Goal: Contribute content

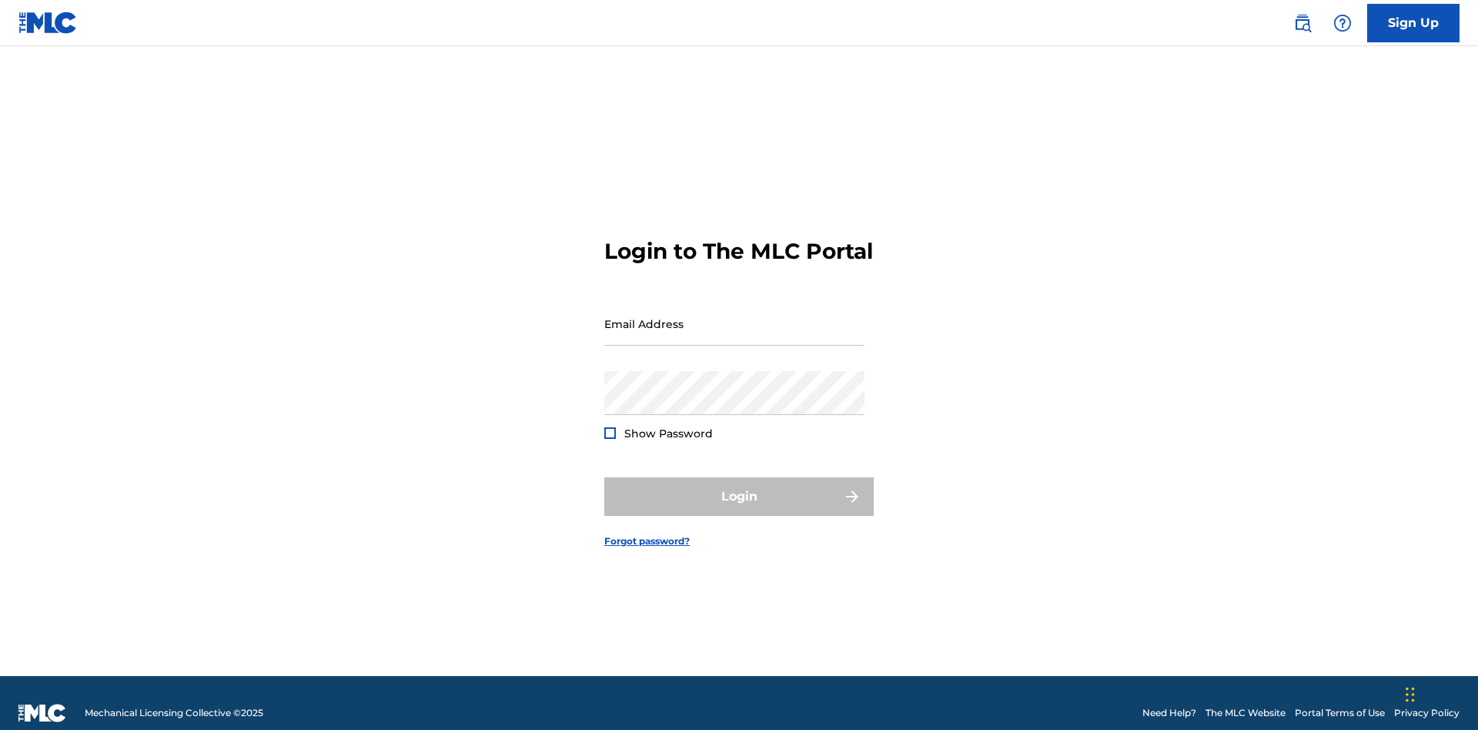
scroll to position [20, 0]
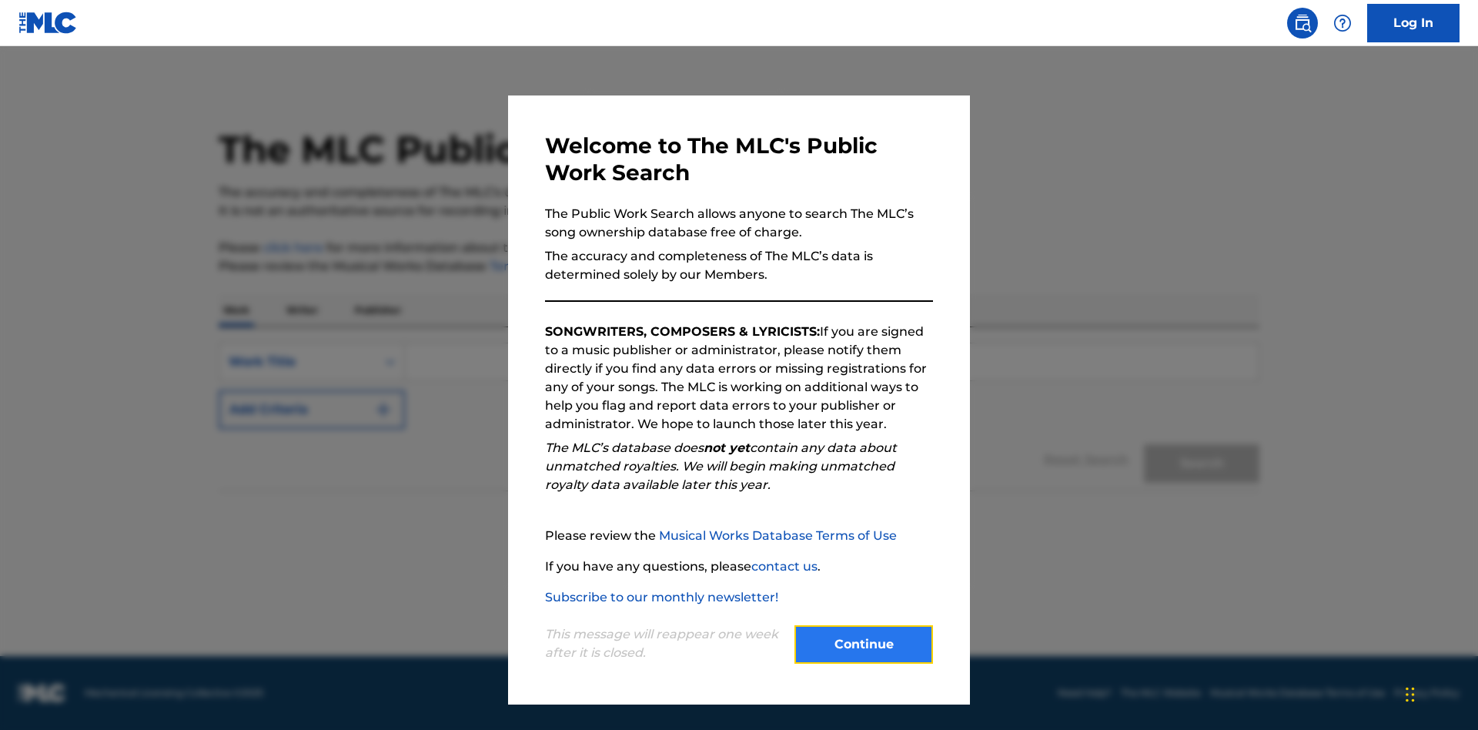
click at [864, 645] on button "Continue" at bounding box center [864, 644] width 139 height 39
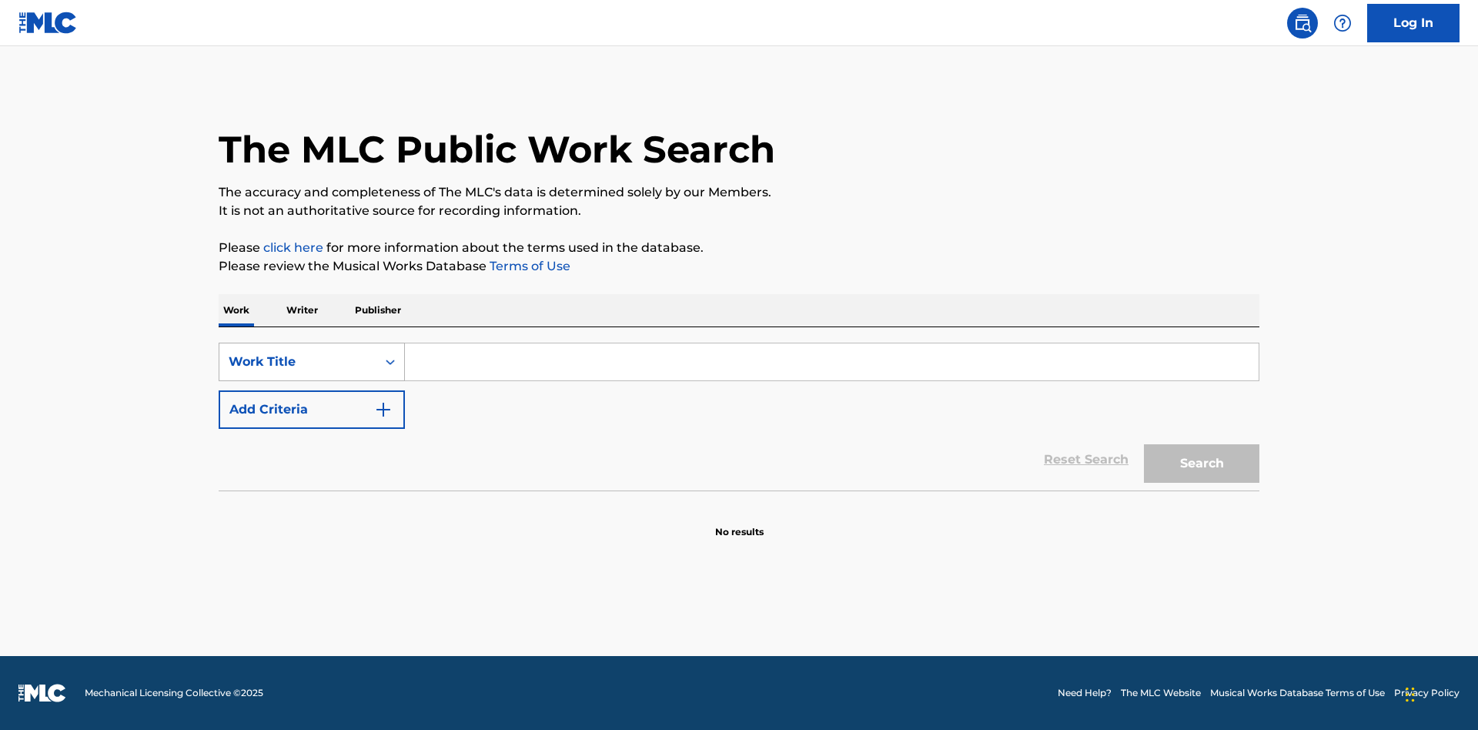
click at [298, 362] on div "Work Title" at bounding box center [298, 362] width 139 height 18
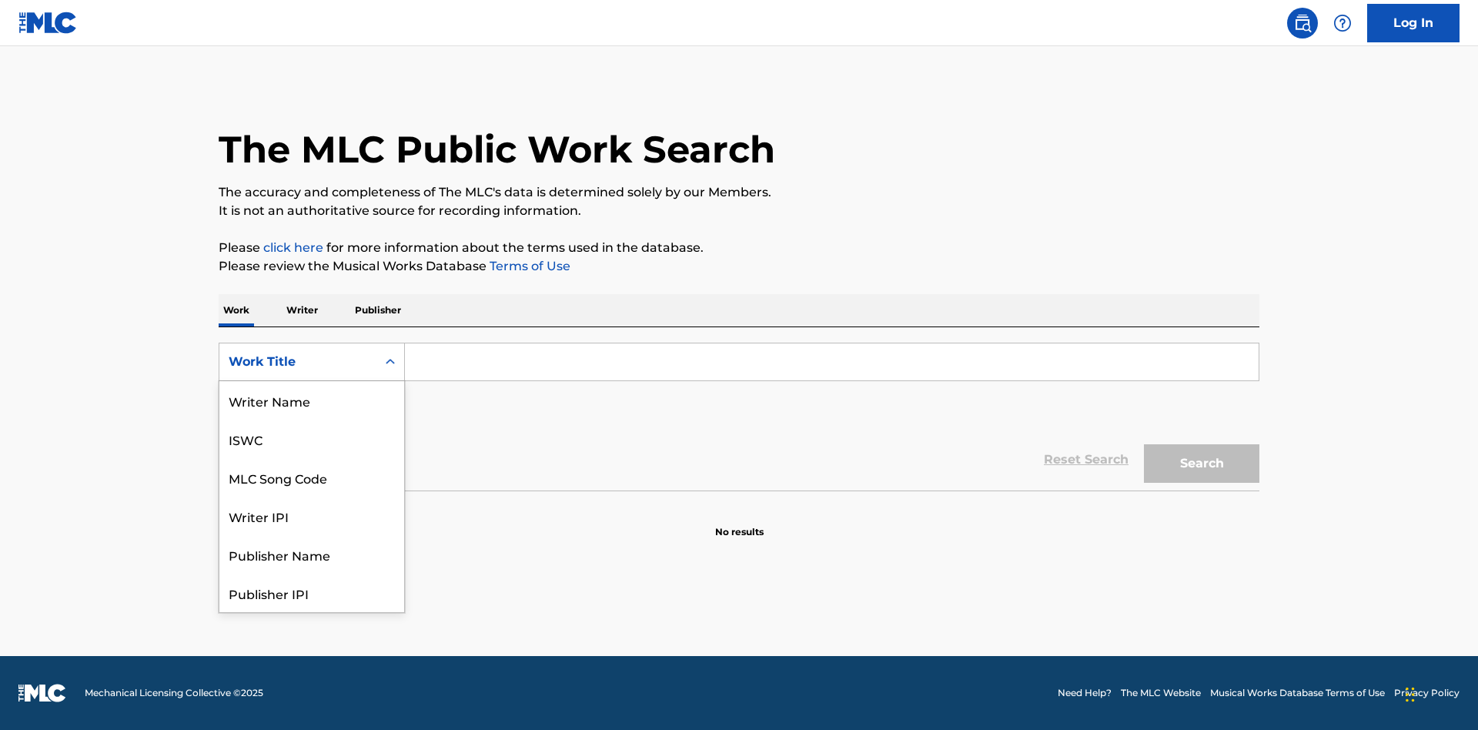
scroll to position [77, 0]
click at [312, 400] on div "MLC Song Code" at bounding box center [311, 400] width 185 height 39
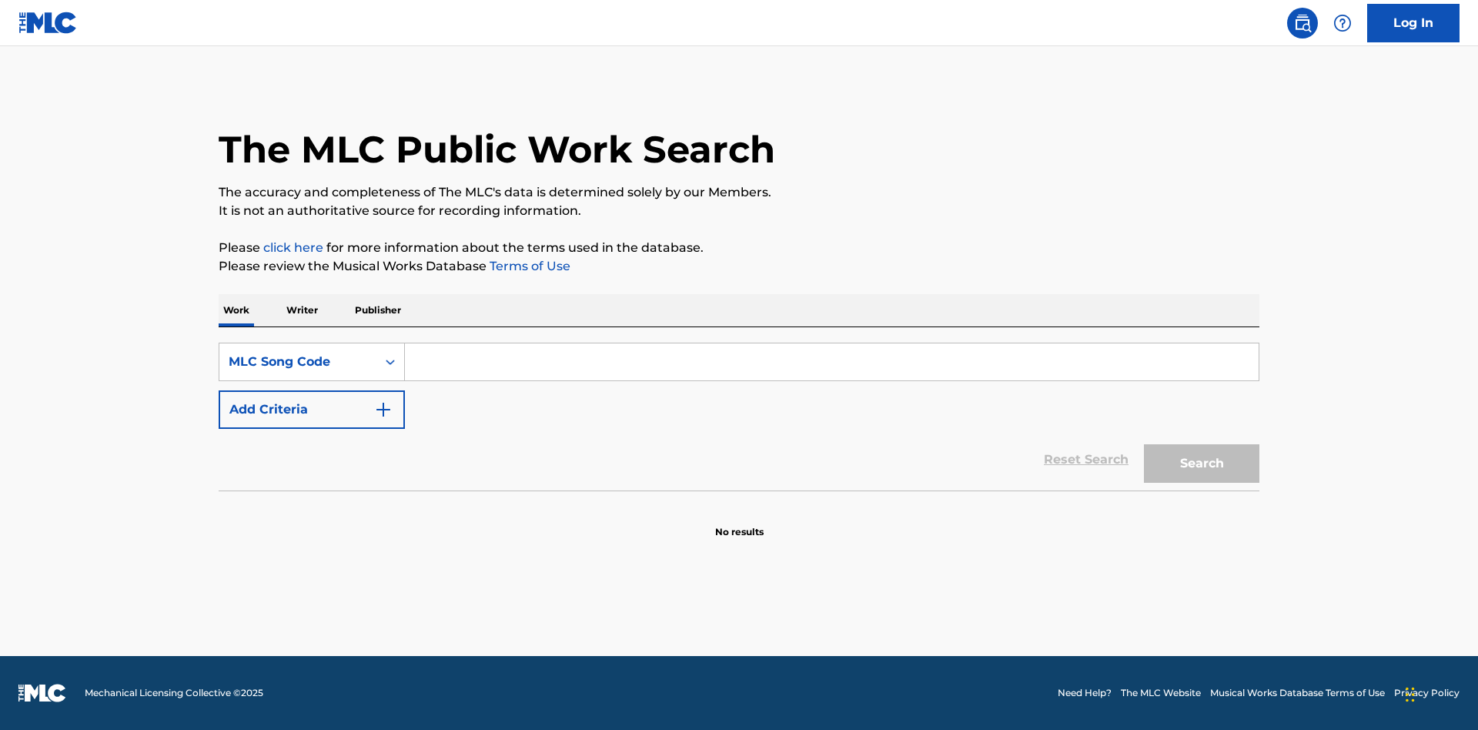
click at [832, 362] on input "Search Form" at bounding box center [832, 361] width 854 height 37
type input "MV82XX"
click at [1202, 464] on button "Search" at bounding box center [1202, 463] width 116 height 39
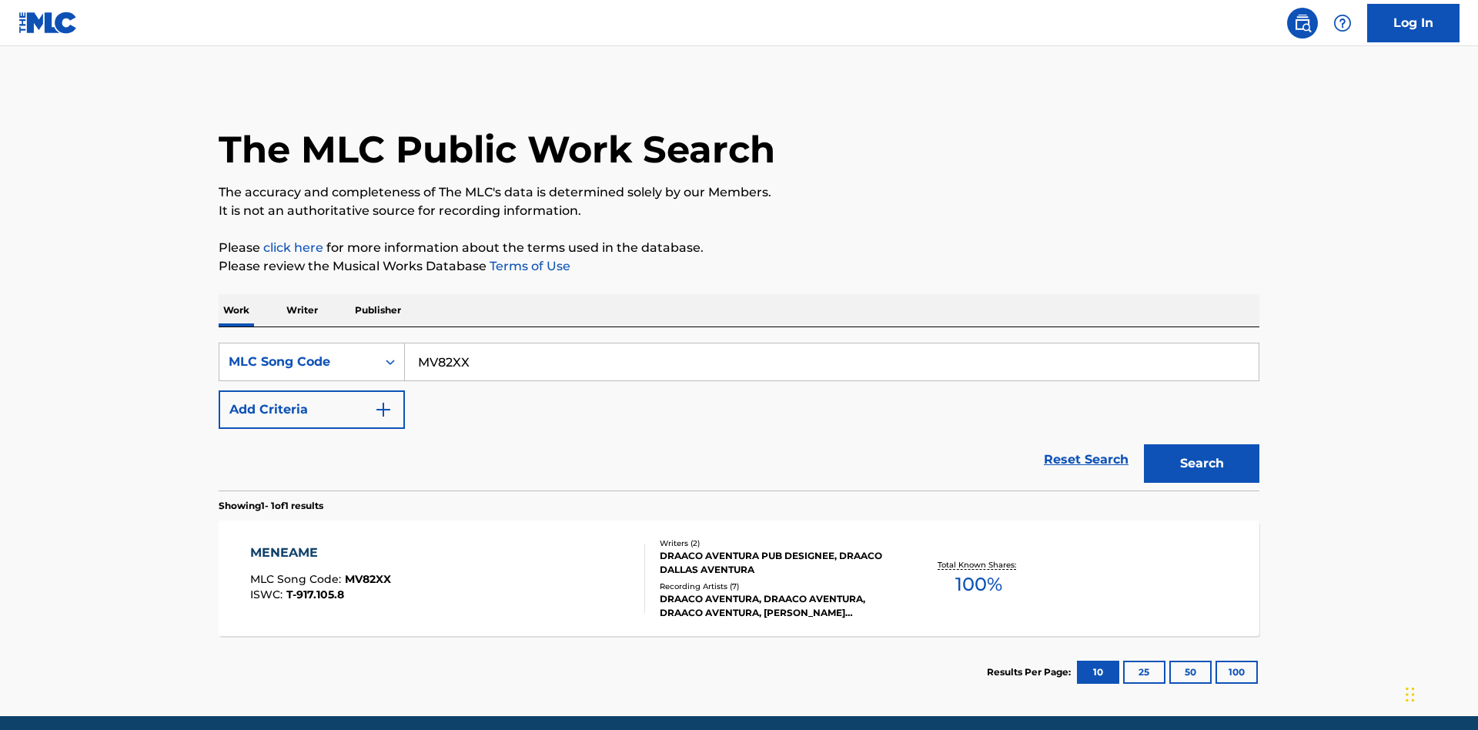
click at [739, 537] on div "Writers ( 2 ) DRAACO AVENTURA PUB DESIGNEE, DRAACO DALLAS AVENTURA Recording Ar…" at bounding box center [768, 578] width 247 height 82
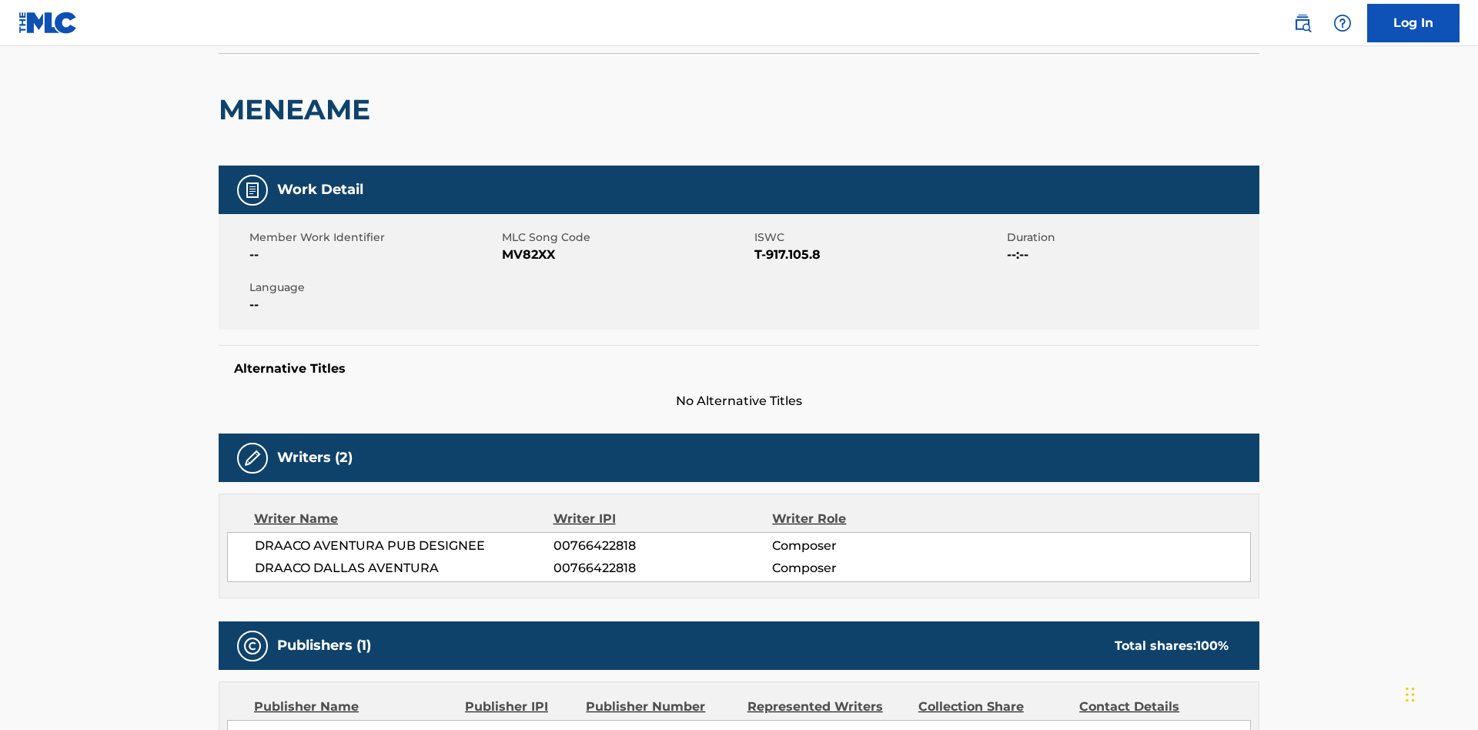
scroll to position [12, 0]
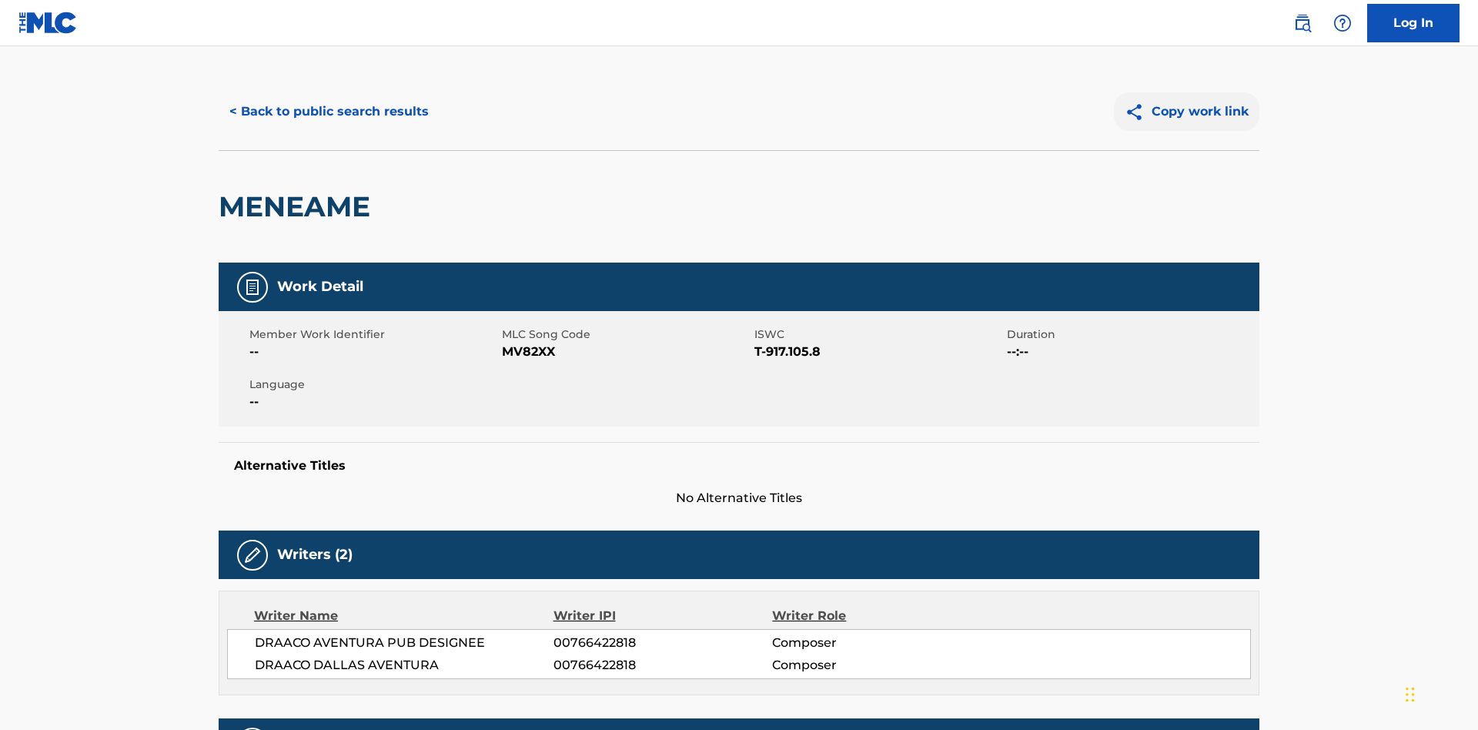
click at [1187, 112] on button "Copy work link" at bounding box center [1187, 111] width 146 height 39
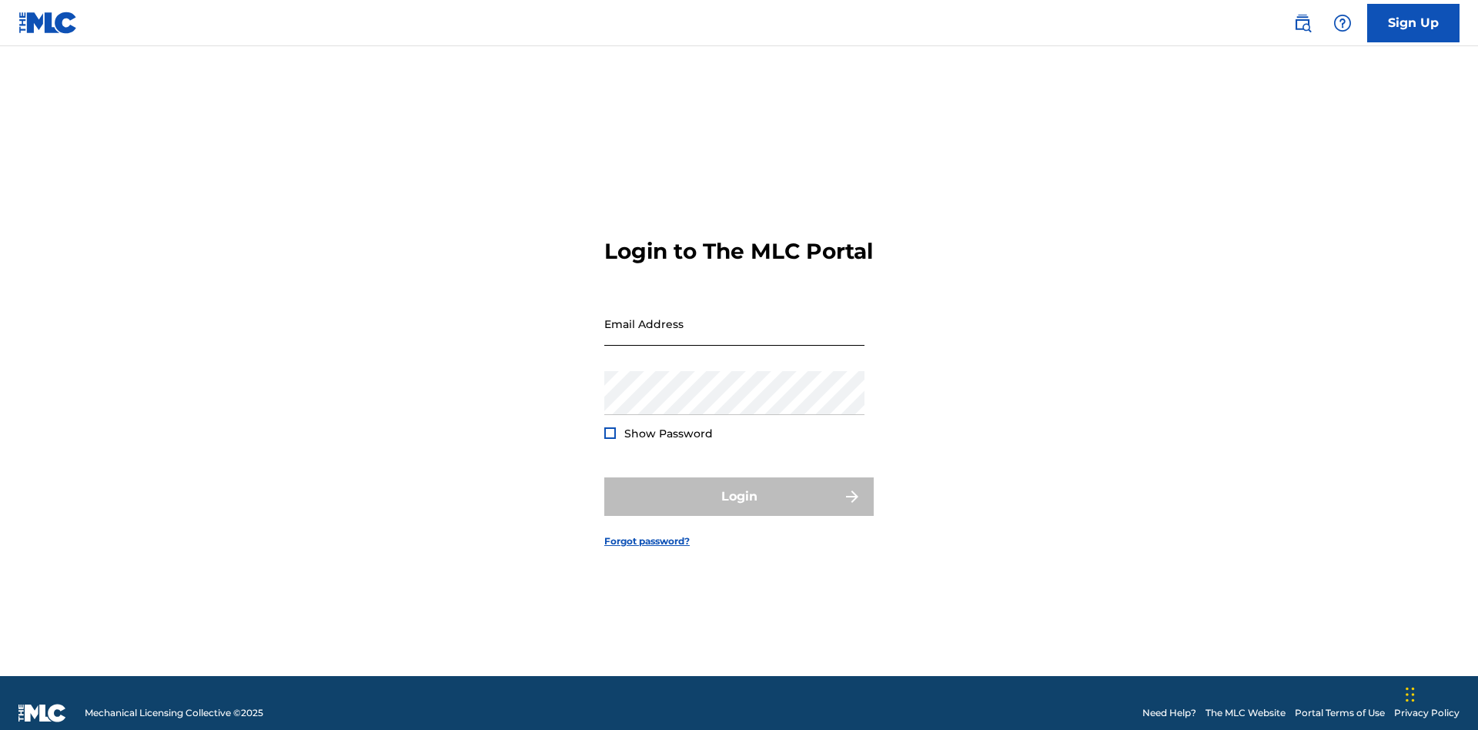
click at [735, 316] on input "Email Address" at bounding box center [734, 324] width 260 height 44
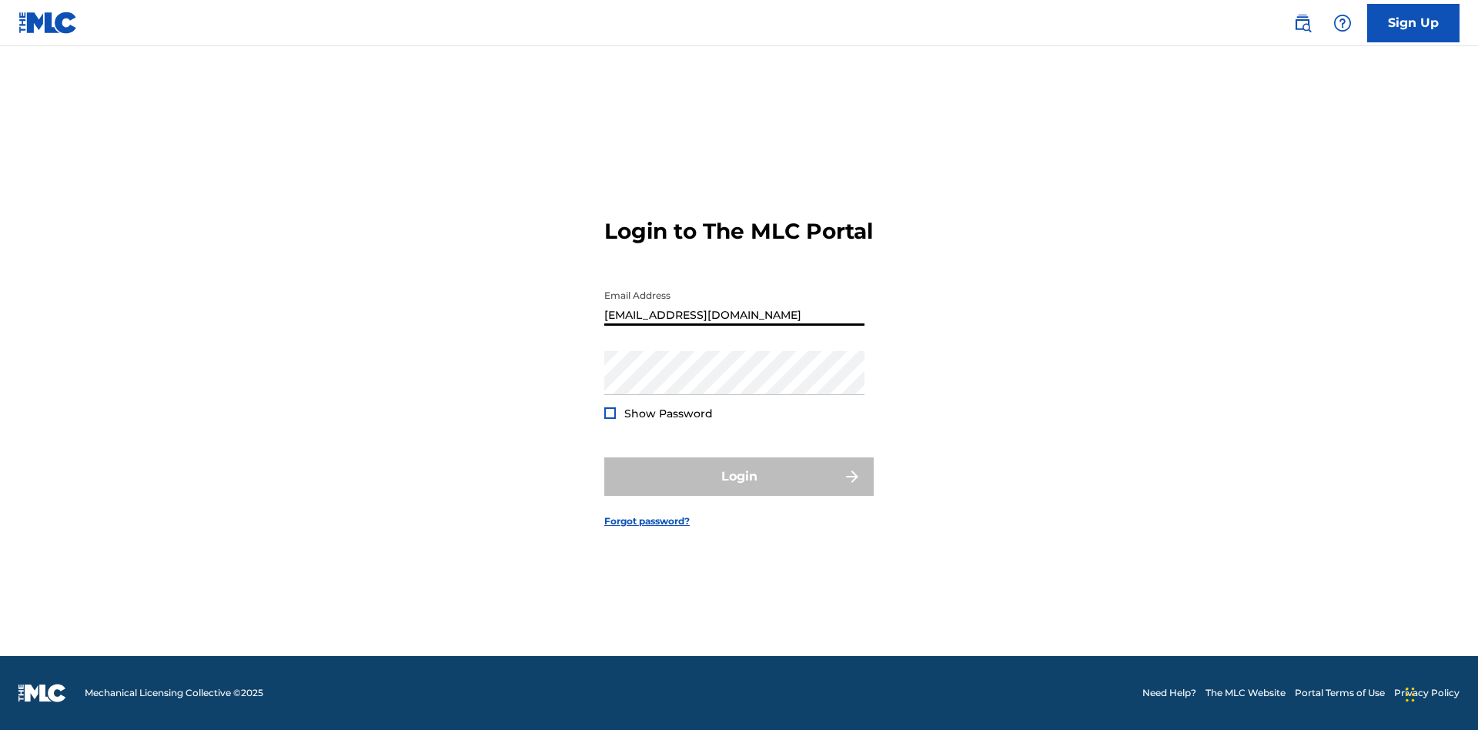
type input "Duke.McTesterson@gmail.com"
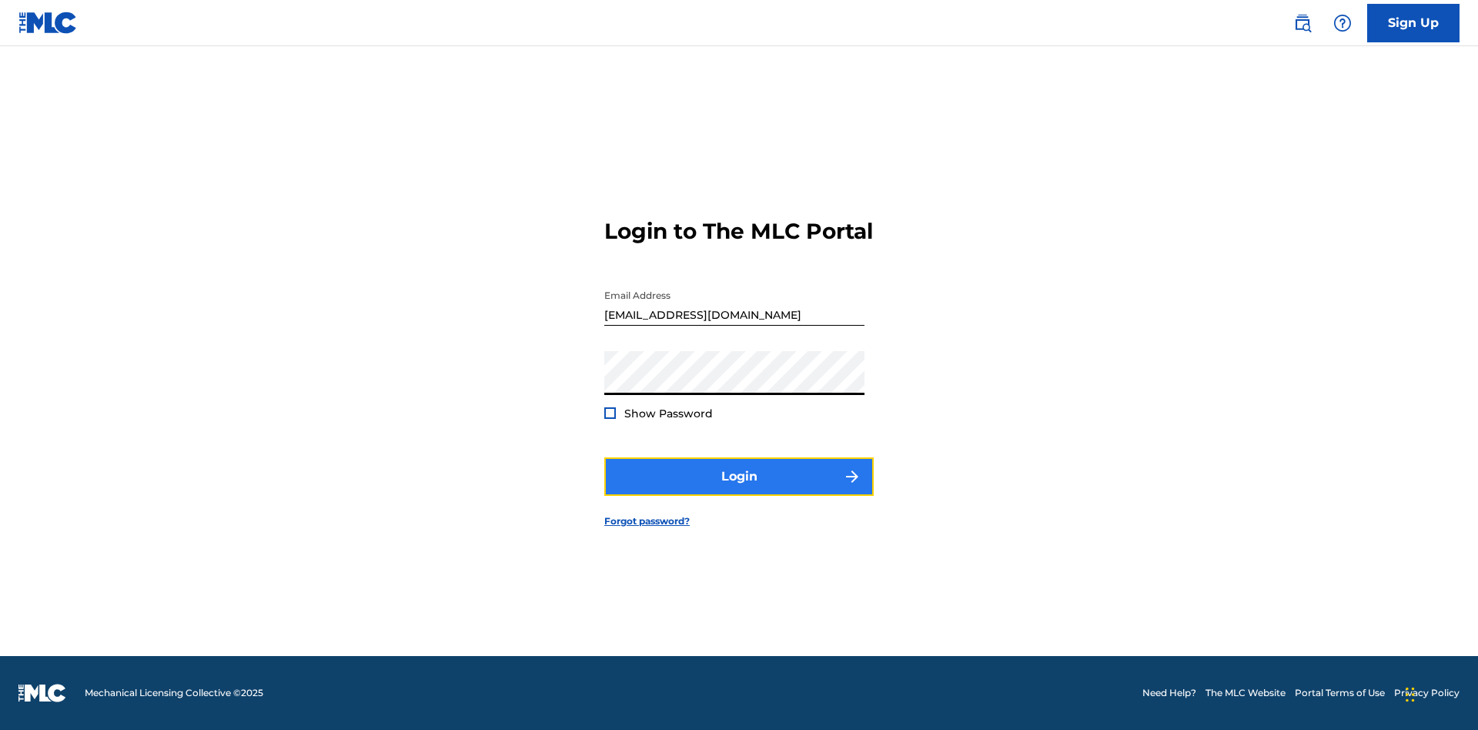
click at [739, 490] on button "Login" at bounding box center [739, 476] width 270 height 39
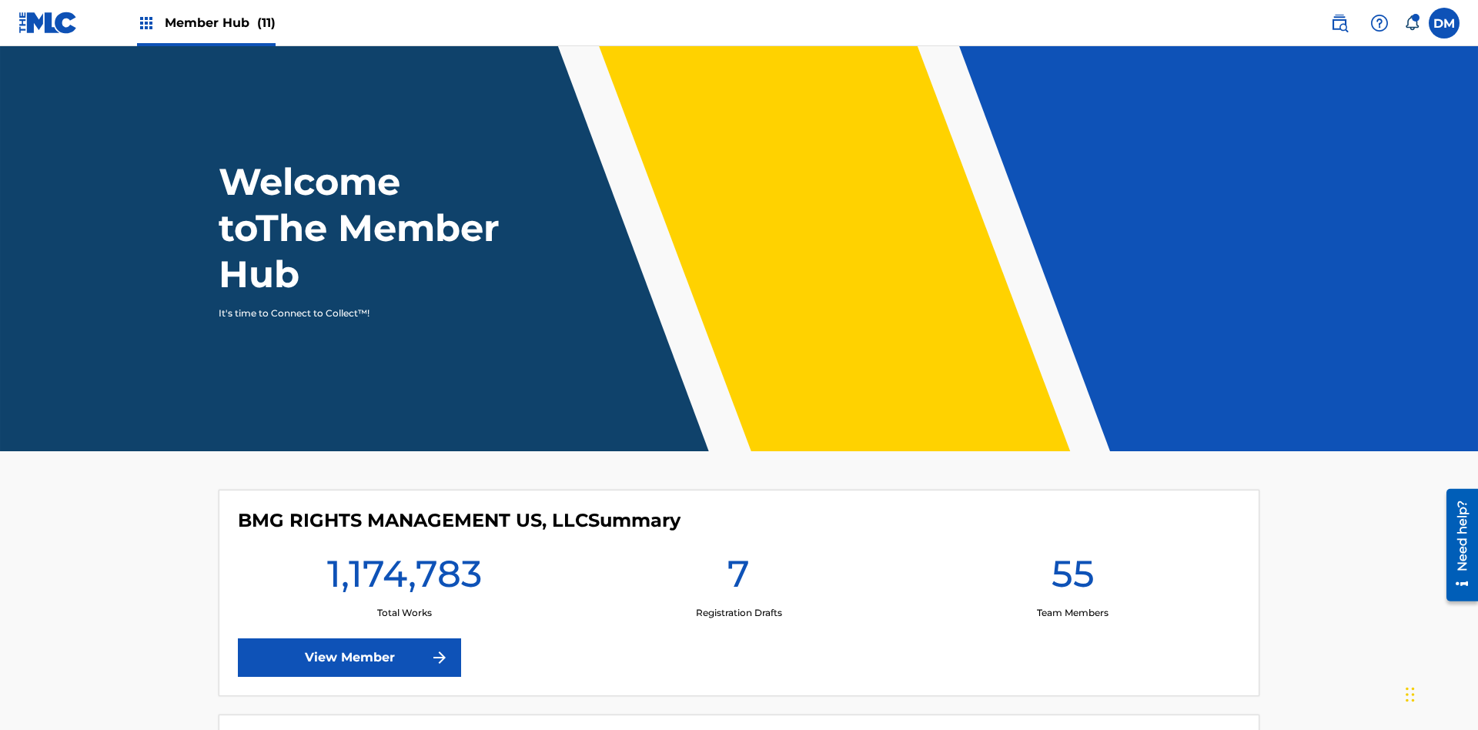
scroll to position [66, 0]
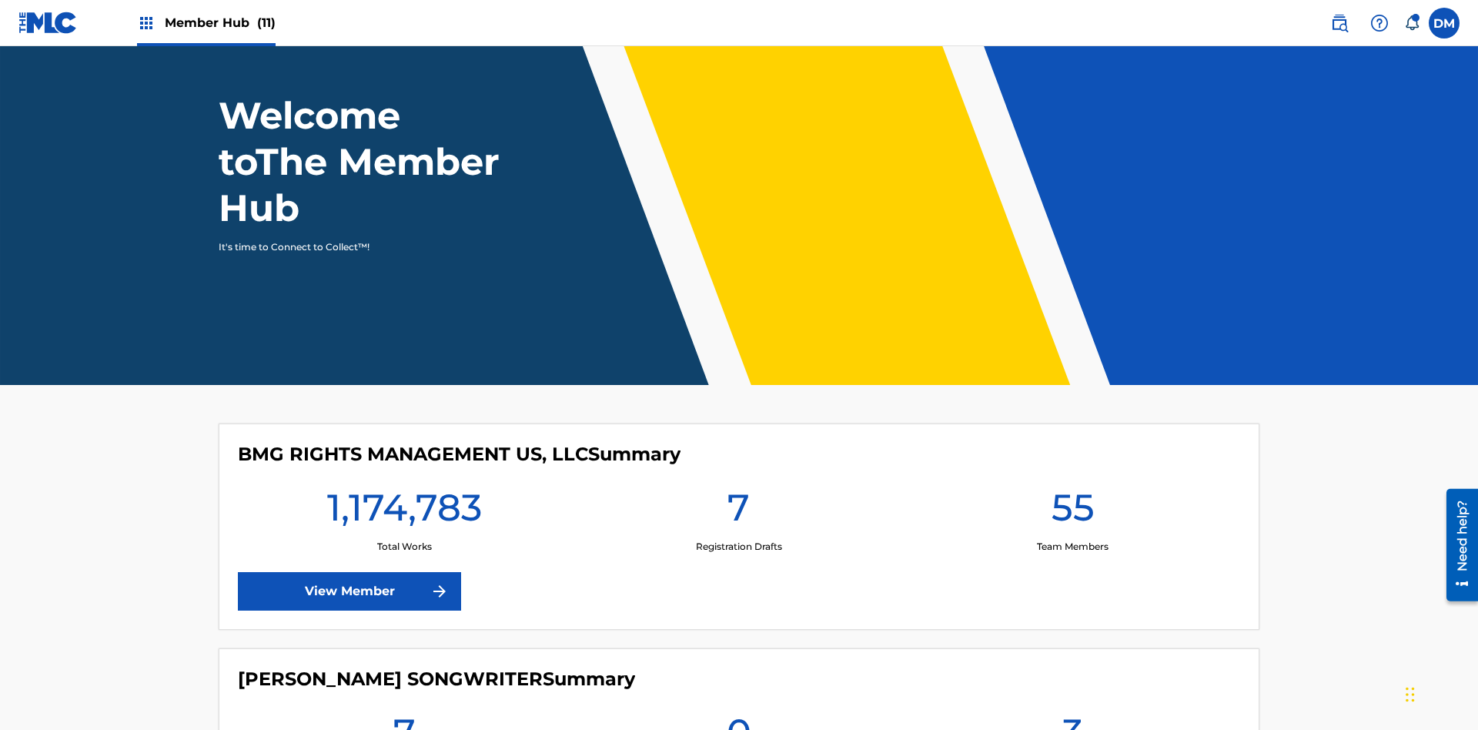
click at [206, 22] on span "Member Hub (11)" at bounding box center [220, 23] width 111 height 18
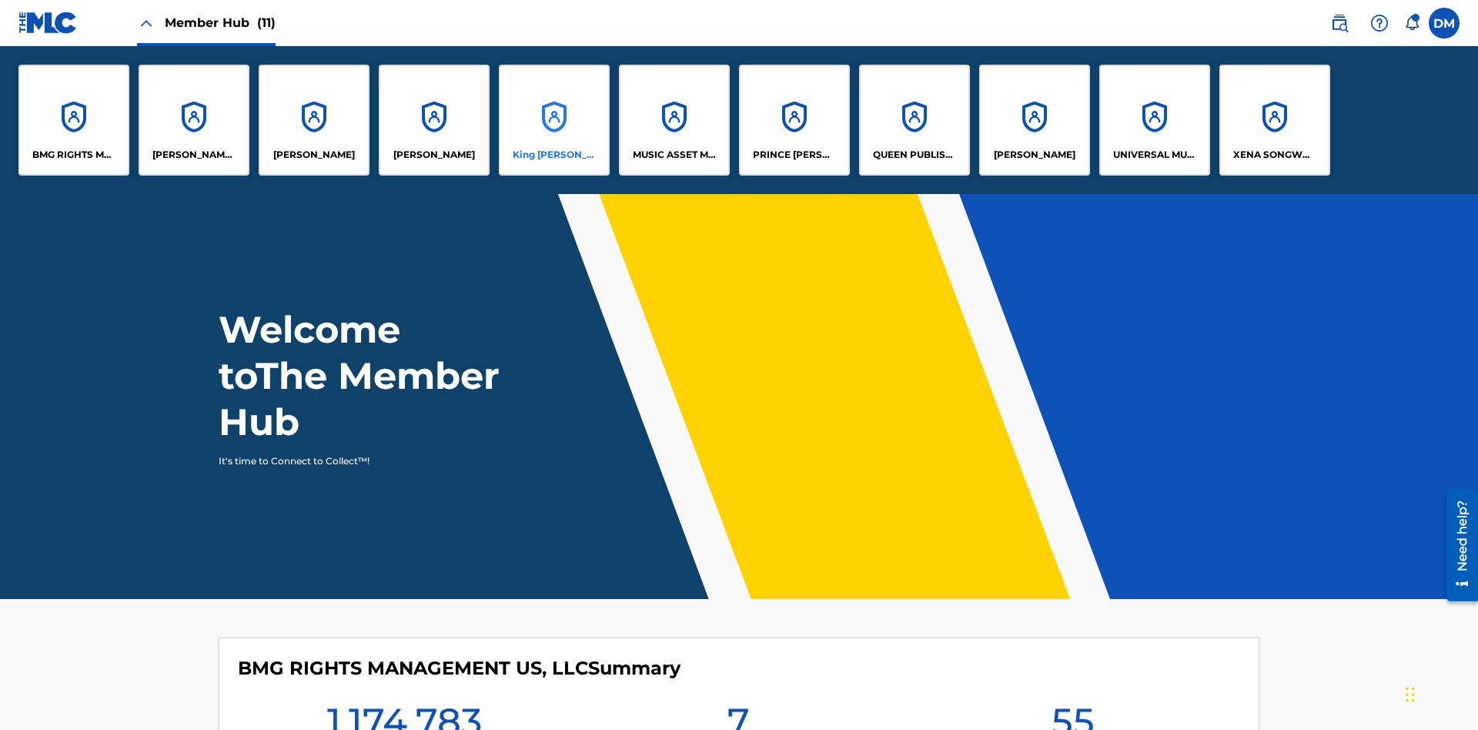
click at [554, 155] on p "King McTesterson" at bounding box center [555, 155] width 84 height 14
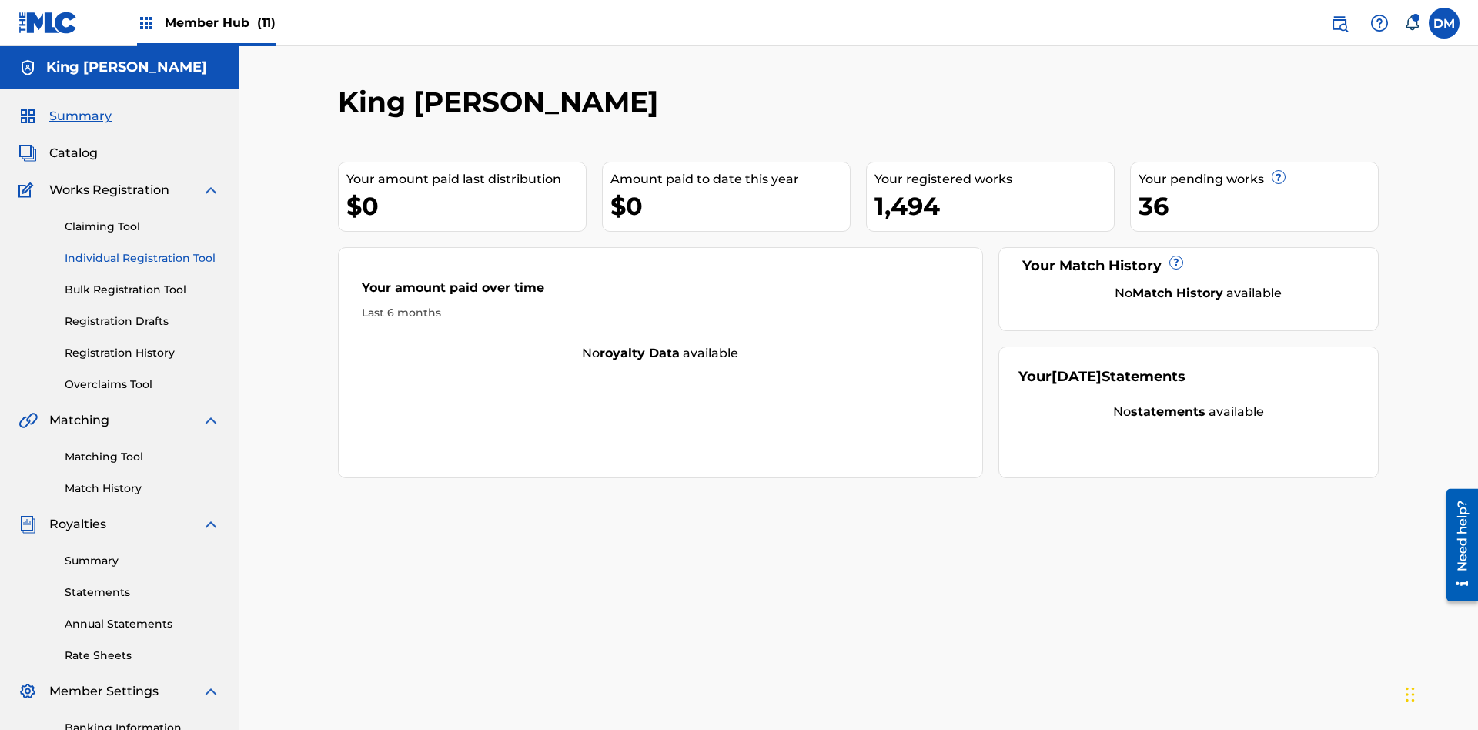
click at [142, 250] on link "Individual Registration Tool" at bounding box center [143, 258] width 156 height 16
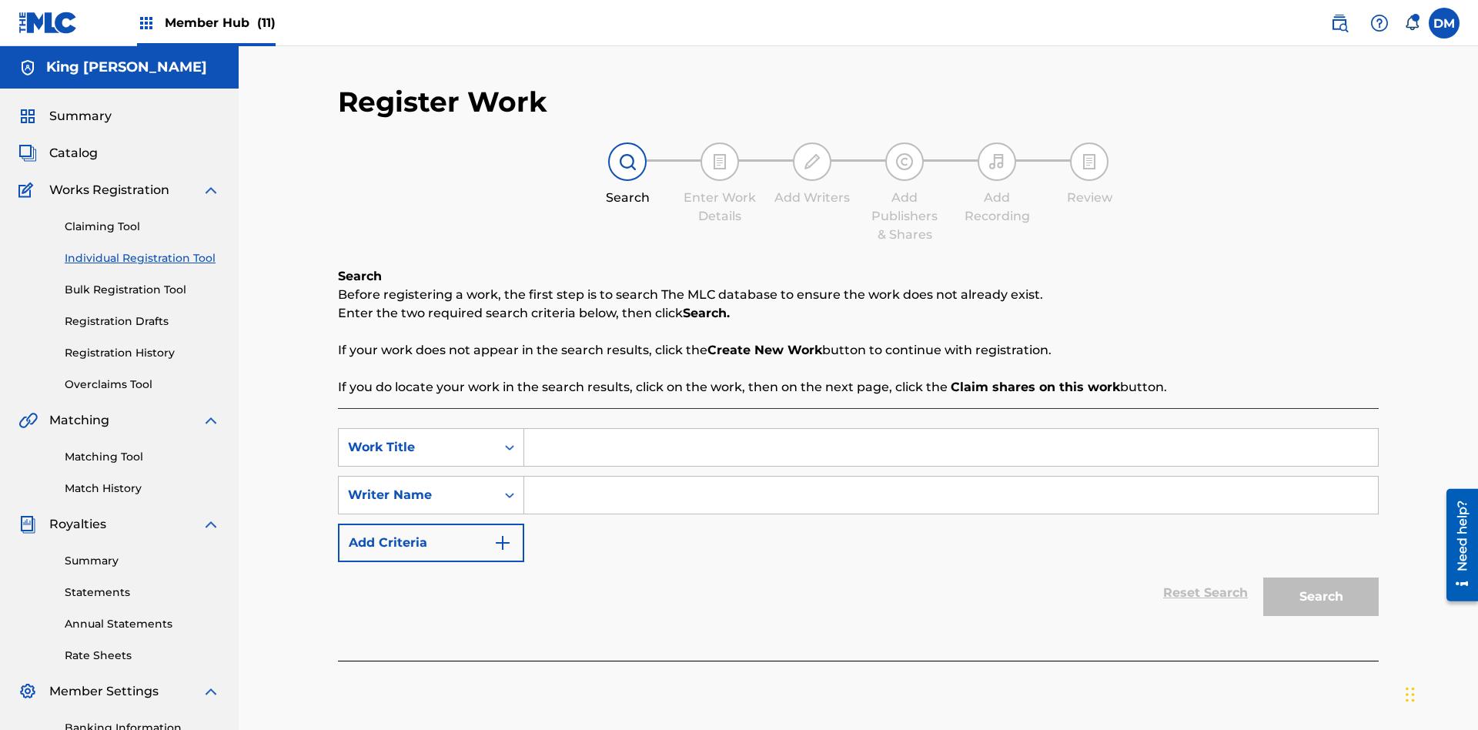
click at [951, 429] on input "Search Form" at bounding box center [951, 447] width 854 height 37
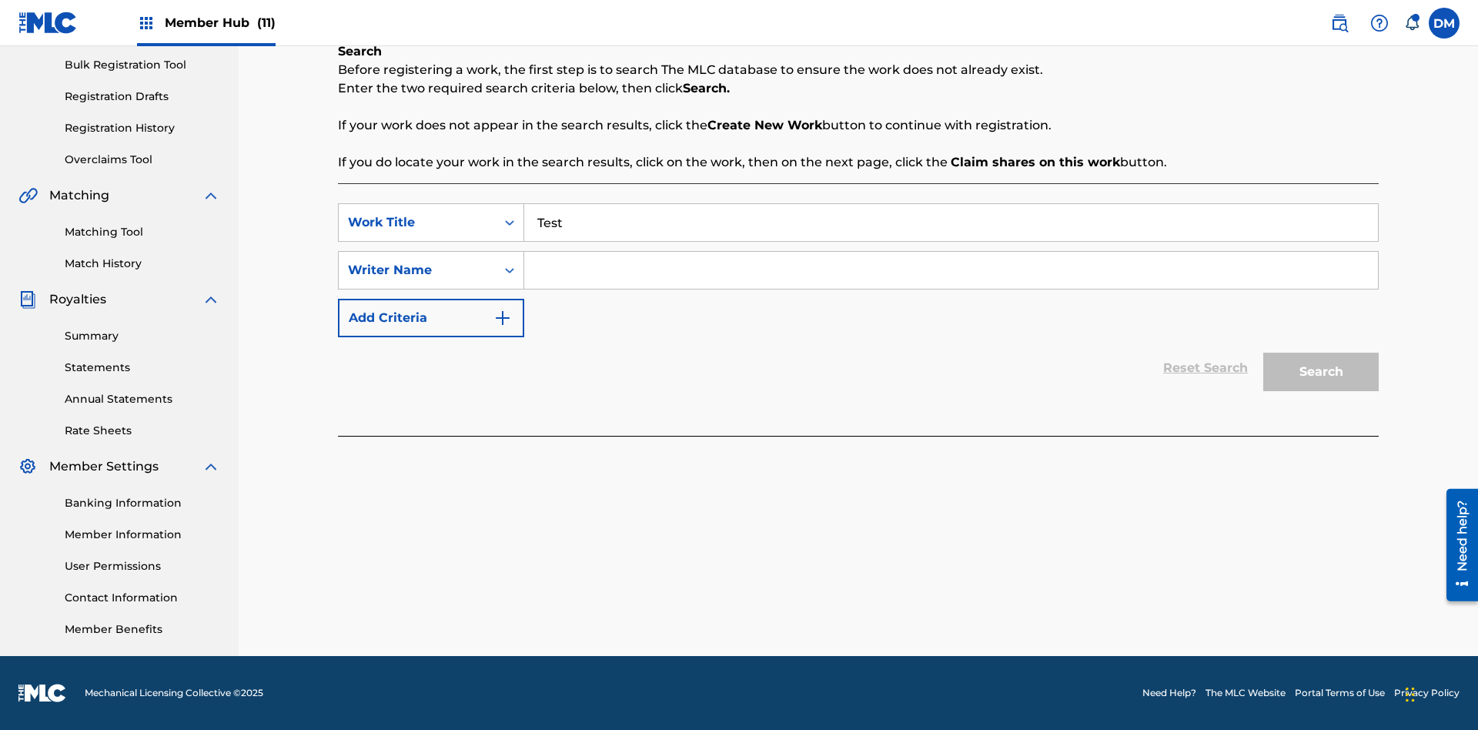
type input "Test"
click at [951, 270] on input "Search Form" at bounding box center [951, 270] width 854 height 37
type input "Test"
click at [1321, 372] on button "Search" at bounding box center [1322, 372] width 116 height 39
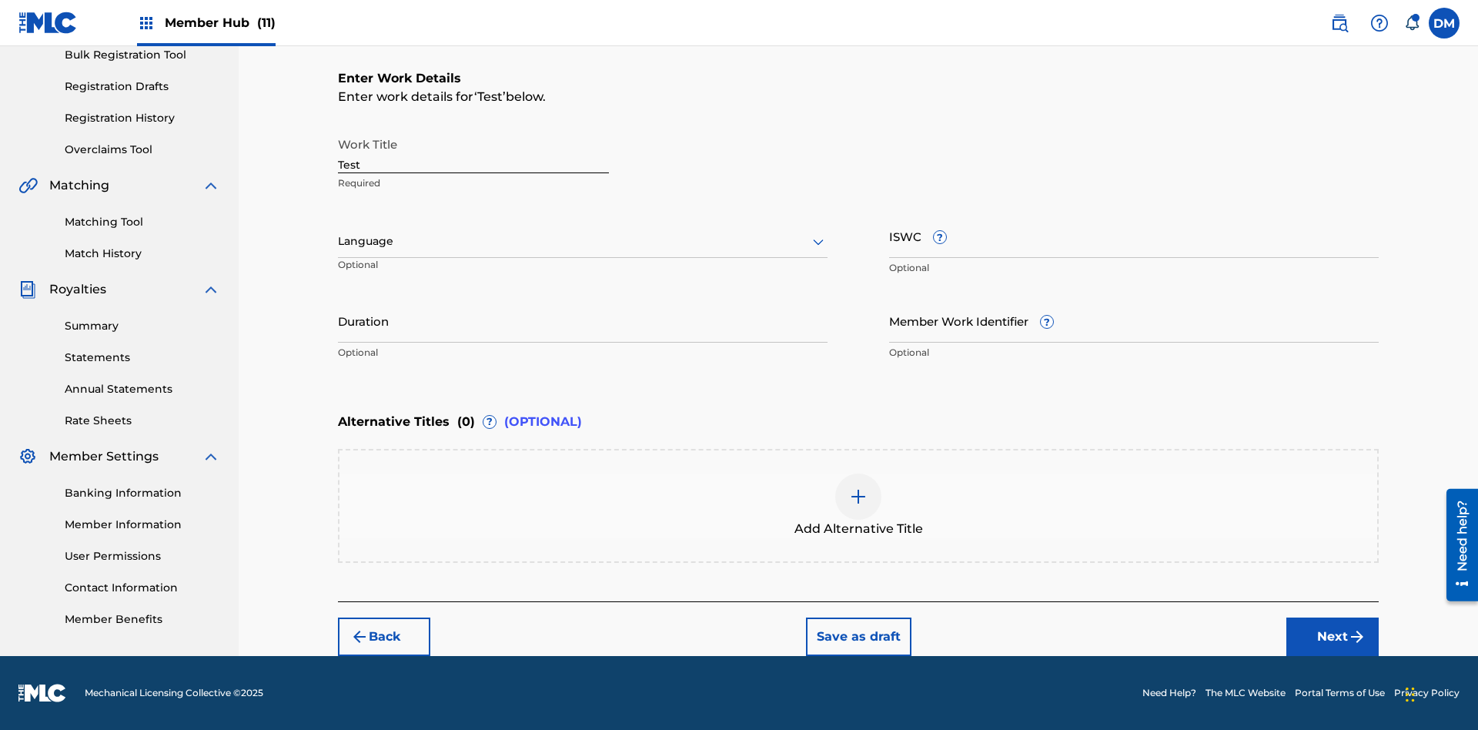
click at [474, 151] on input "Test" at bounding box center [473, 151] width 271 height 44
paste input "https://qa-portal.themlc-test.com/catalog/work/817070259"
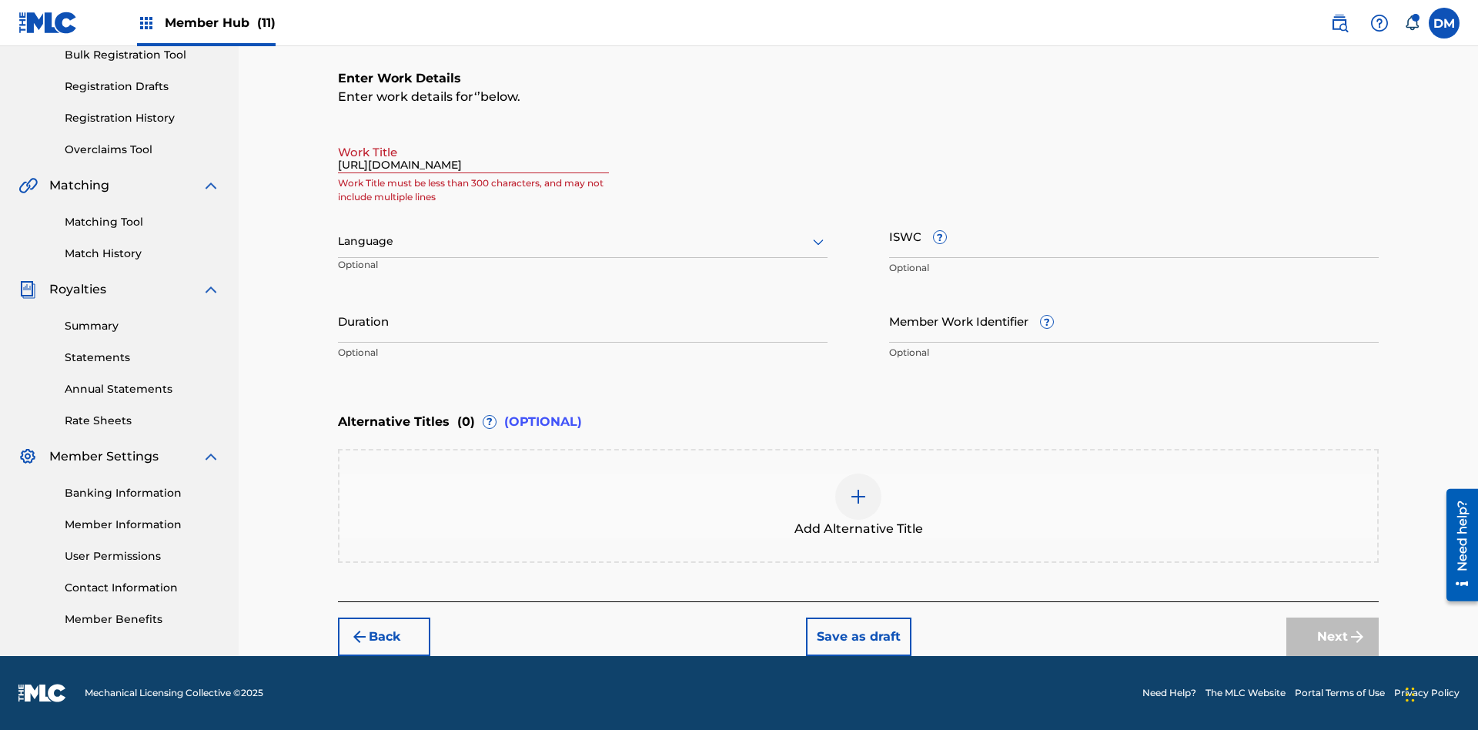
scroll to position [0, 45]
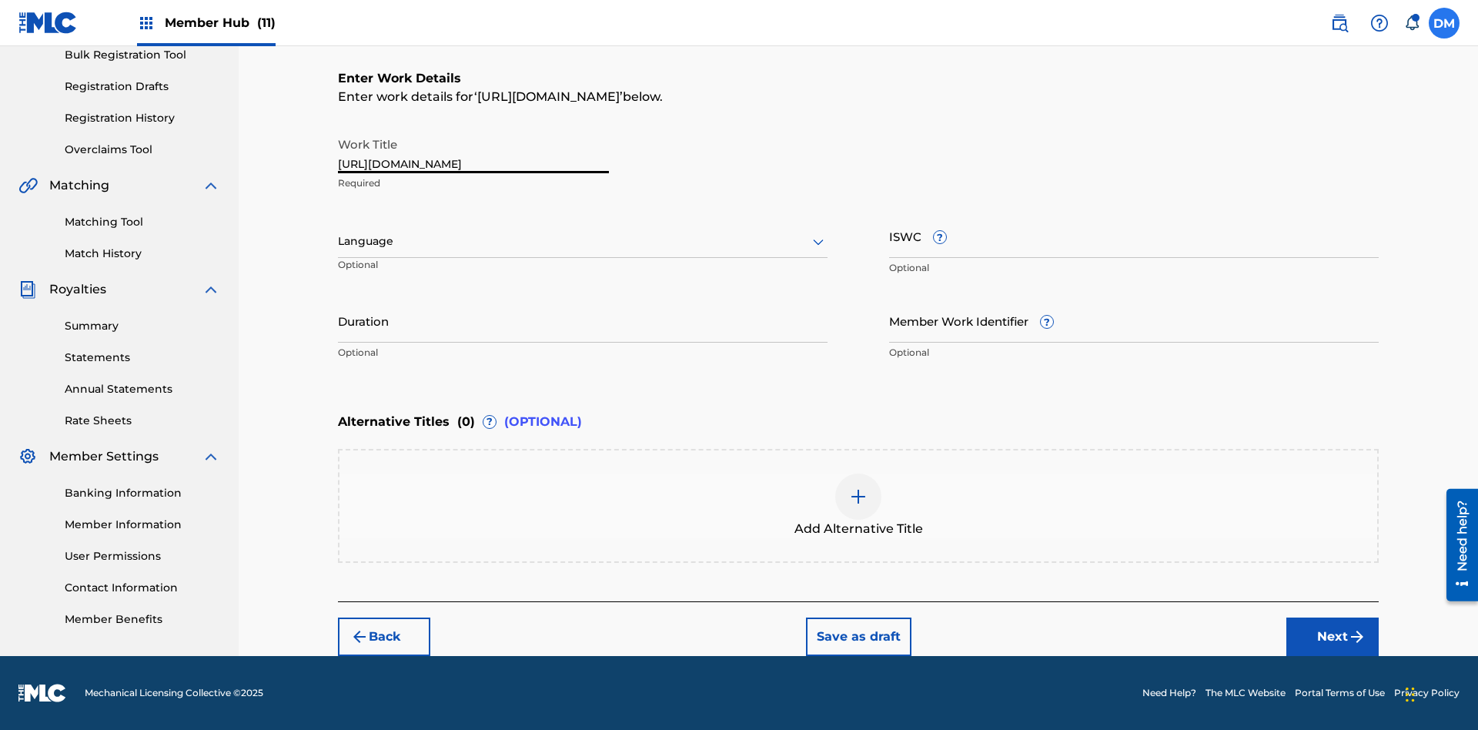
type input "https://qa-portal.themlc-test.com/catalog/work/817070259"
click at [1445, 22] on label at bounding box center [1444, 23] width 31 height 31
click at [1445, 23] on input "DM Duke McTesterson duke.mctesterson@gmail.com Notification Preferences Profile…" at bounding box center [1445, 23] width 0 height 0
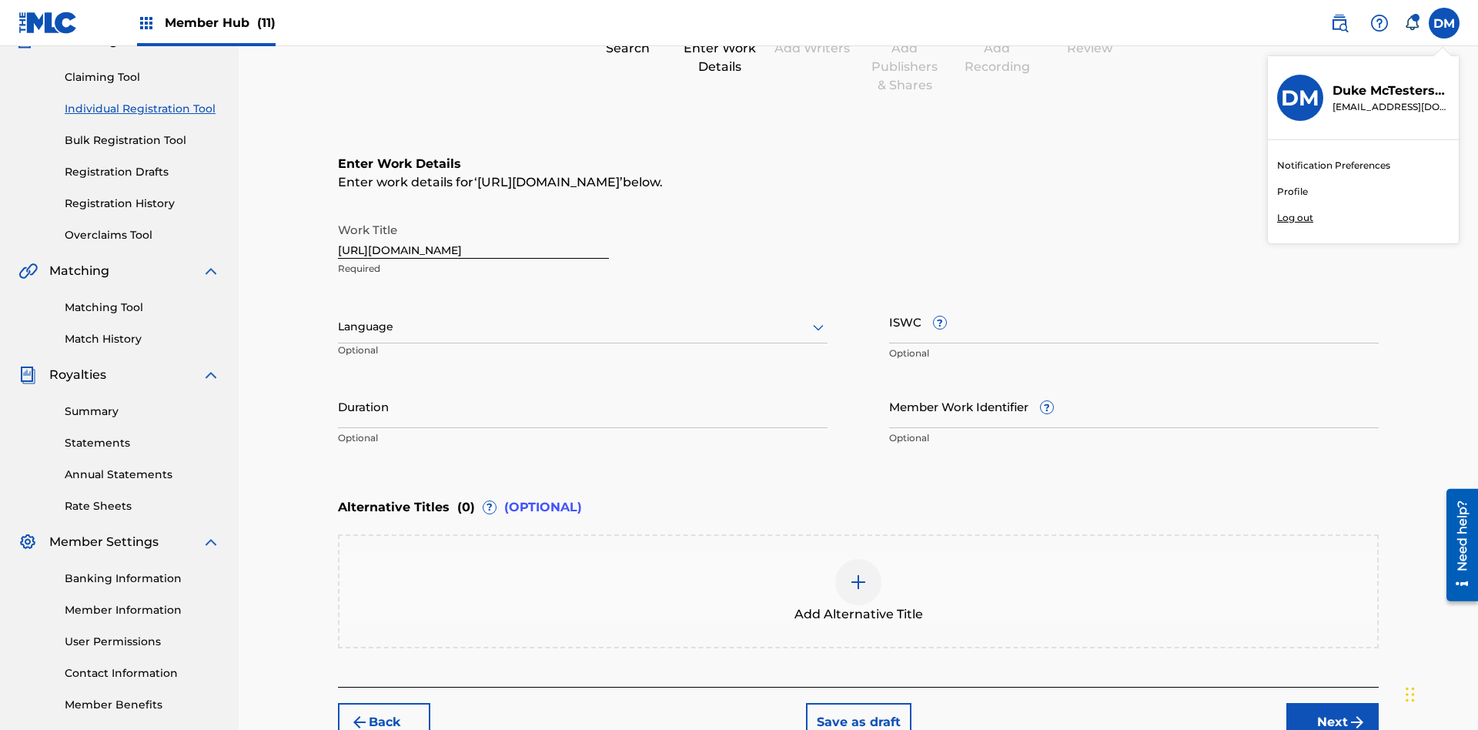
click at [1295, 218] on p "Log out" at bounding box center [1295, 218] width 36 height 14
click at [1445, 23] on input "DM Duke McTesterson duke.mctesterson@gmail.com Notification Preferences Profile…" at bounding box center [1445, 23] width 0 height 0
